Goal: Task Accomplishment & Management: Manage account settings

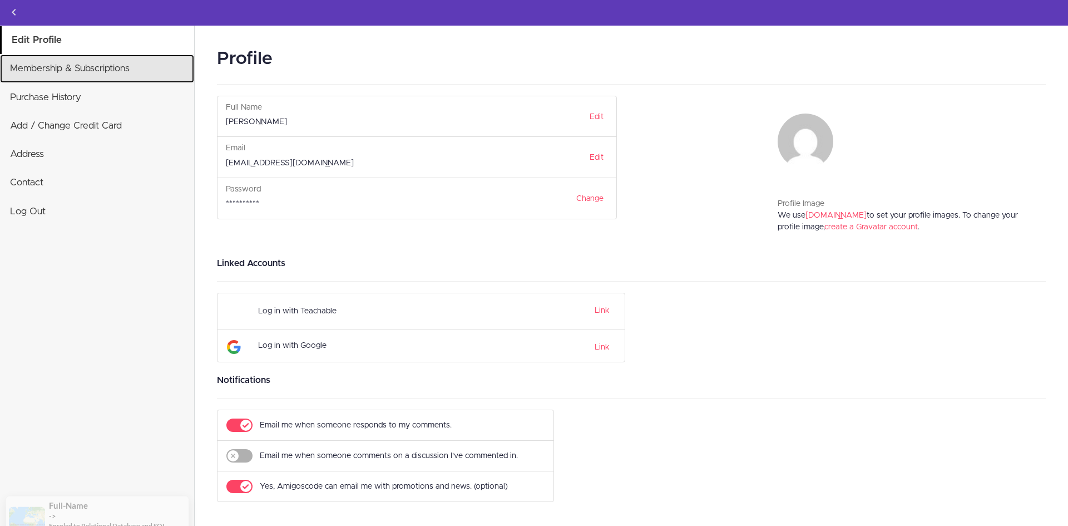
click at [118, 75] on link "Membership & Subscriptions" at bounding box center [97, 69] width 194 height 28
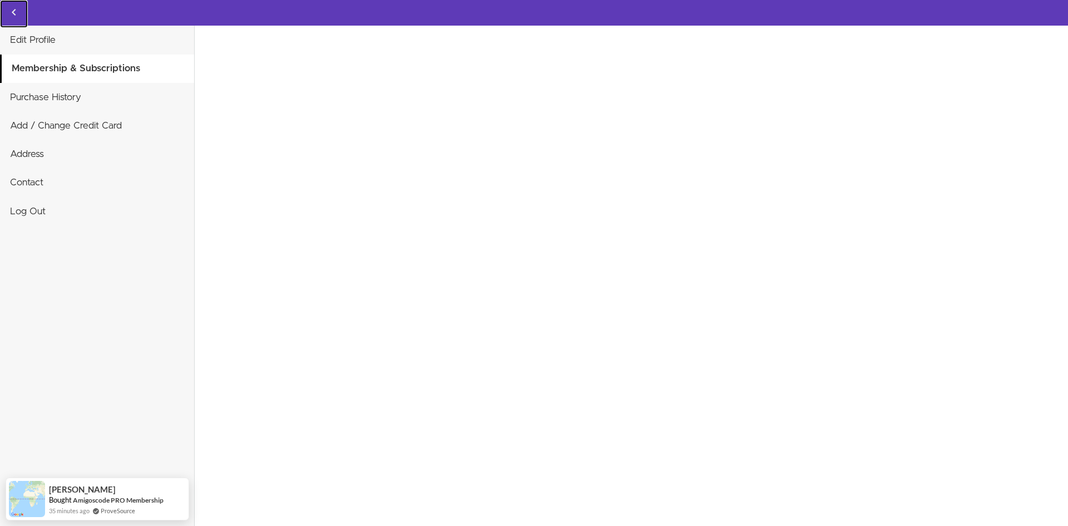
click at [12, 12] on use "Back to courses" at bounding box center [14, 12] width 4 height 7
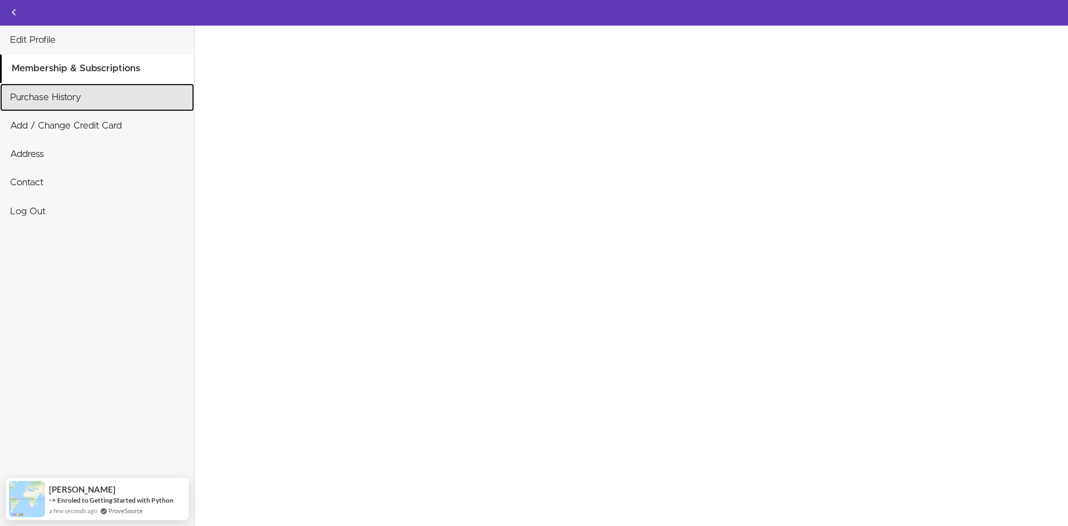
click at [113, 104] on link "Purchase History" at bounding box center [97, 97] width 194 height 28
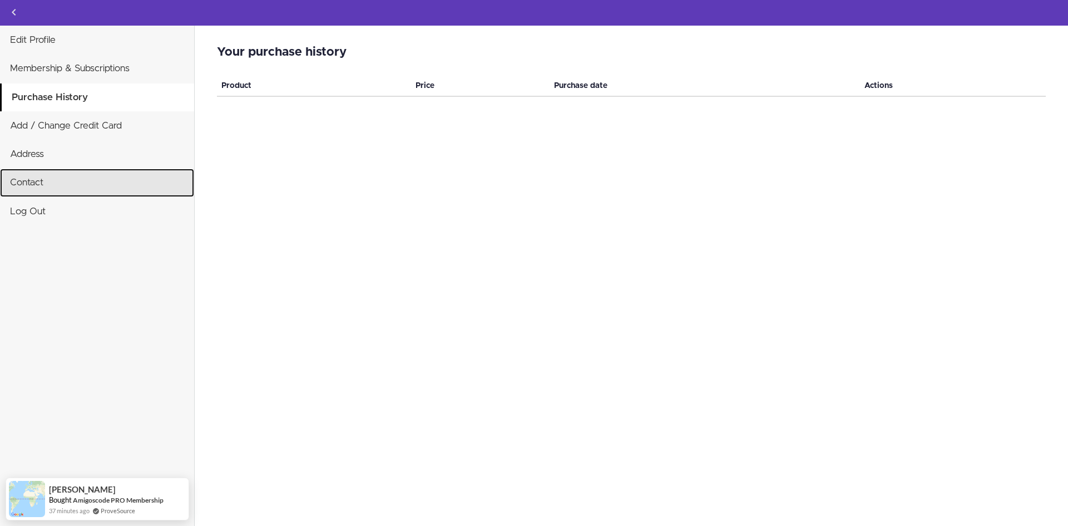
click at [107, 184] on link "Contact" at bounding box center [97, 183] width 194 height 28
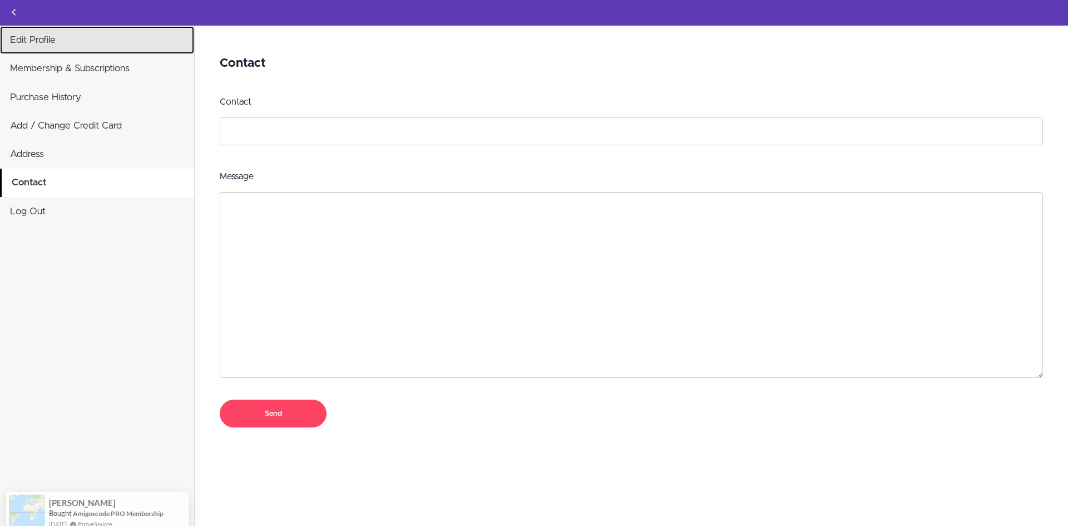
click at [82, 45] on link "Edit Profile" at bounding box center [97, 40] width 194 height 28
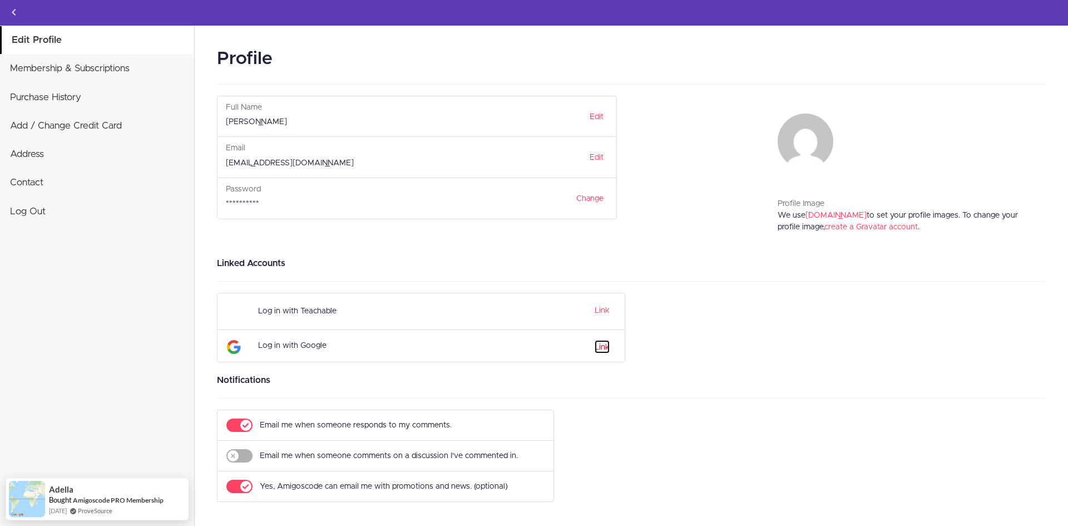
click at [603, 345] on link "Link" at bounding box center [602, 346] width 15 height 13
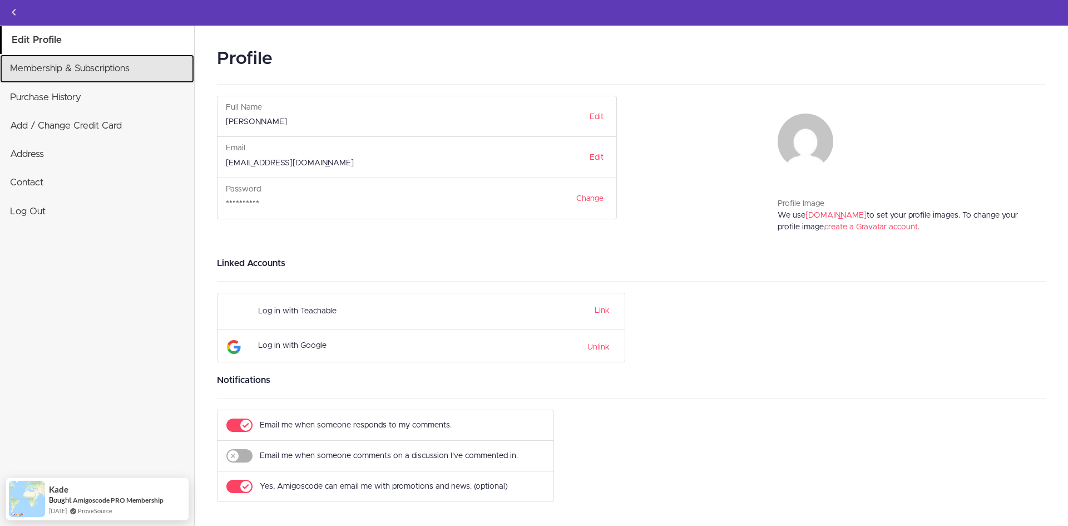
click at [52, 66] on link "Membership & Subscriptions" at bounding box center [97, 69] width 194 height 28
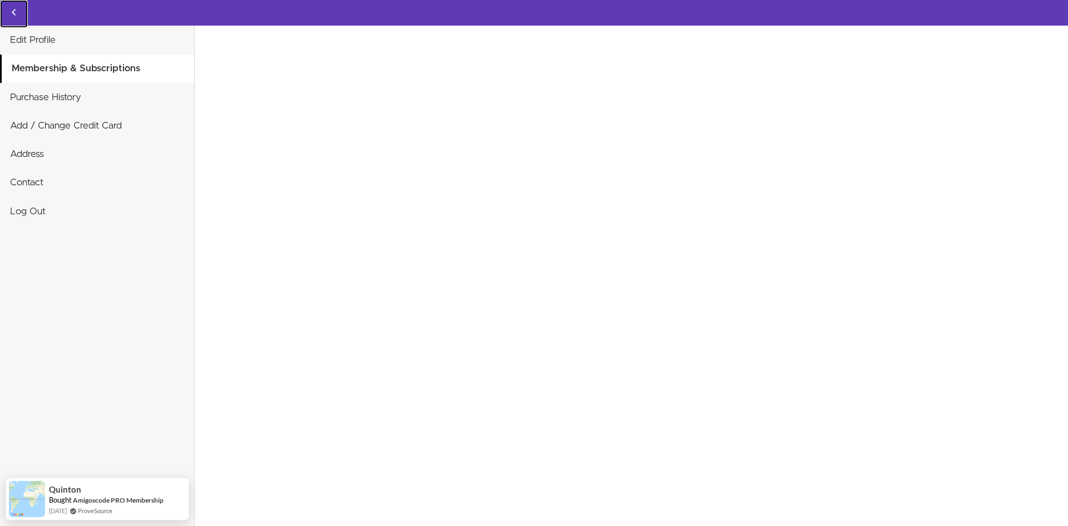
click at [10, 13] on icon "Back to courses" at bounding box center [13, 12] width 13 height 13
